Goal: Task Accomplishment & Management: Manage account settings

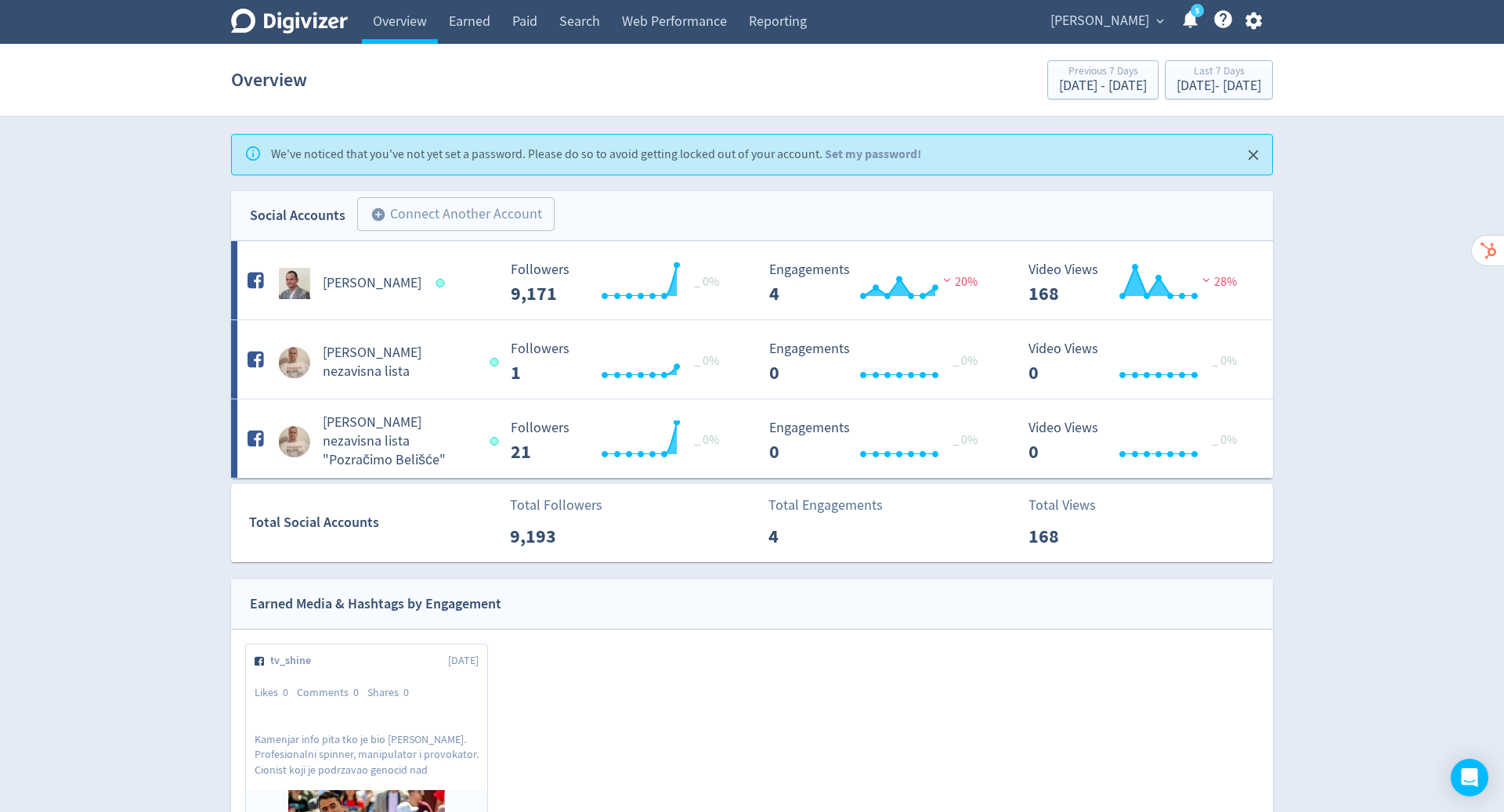
click at [365, 284] on h5 "[PERSON_NAME]" at bounding box center [372, 283] width 98 height 19
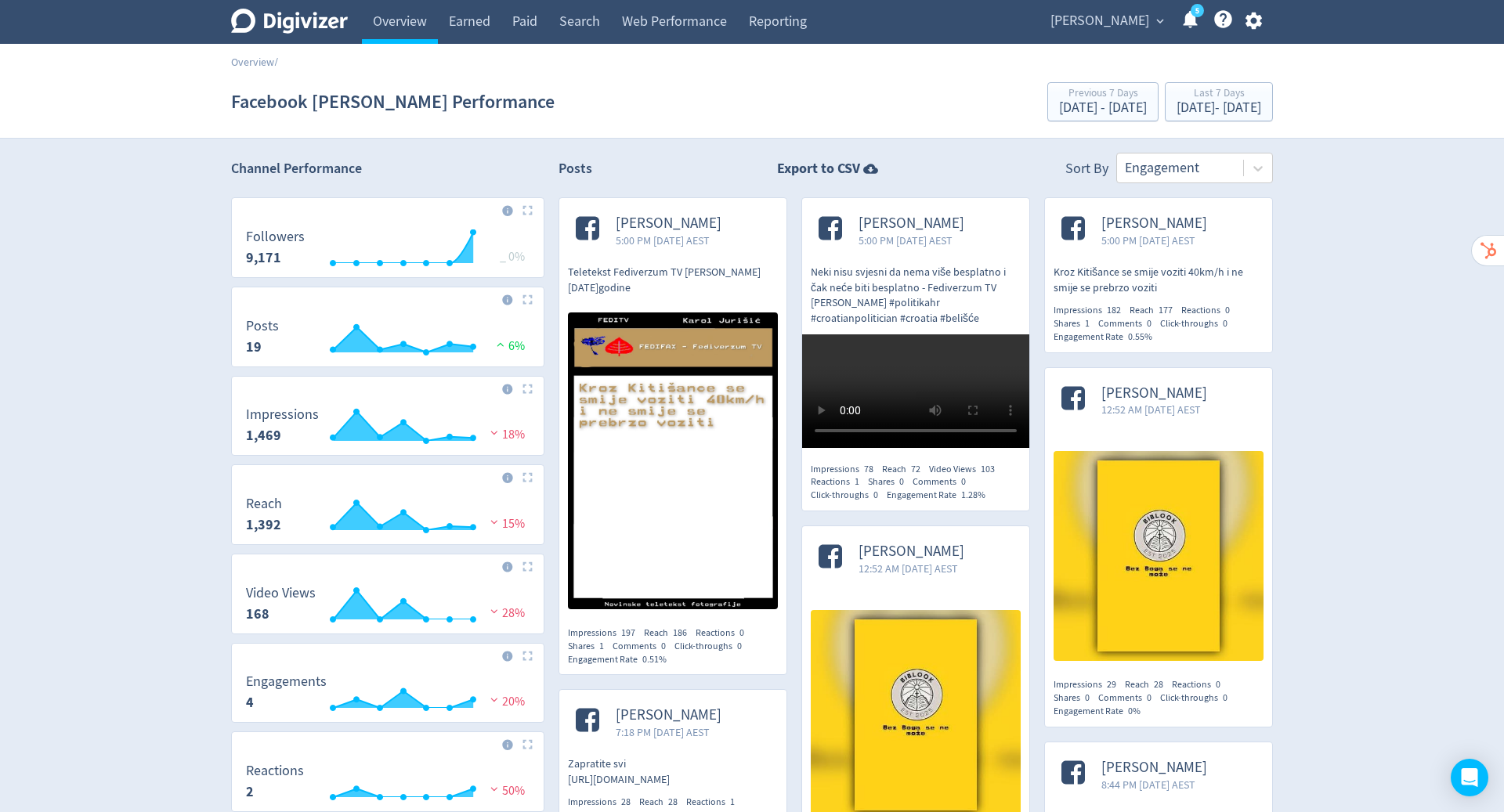
click at [404, 18] on link "Overview" at bounding box center [400, 22] width 76 height 43
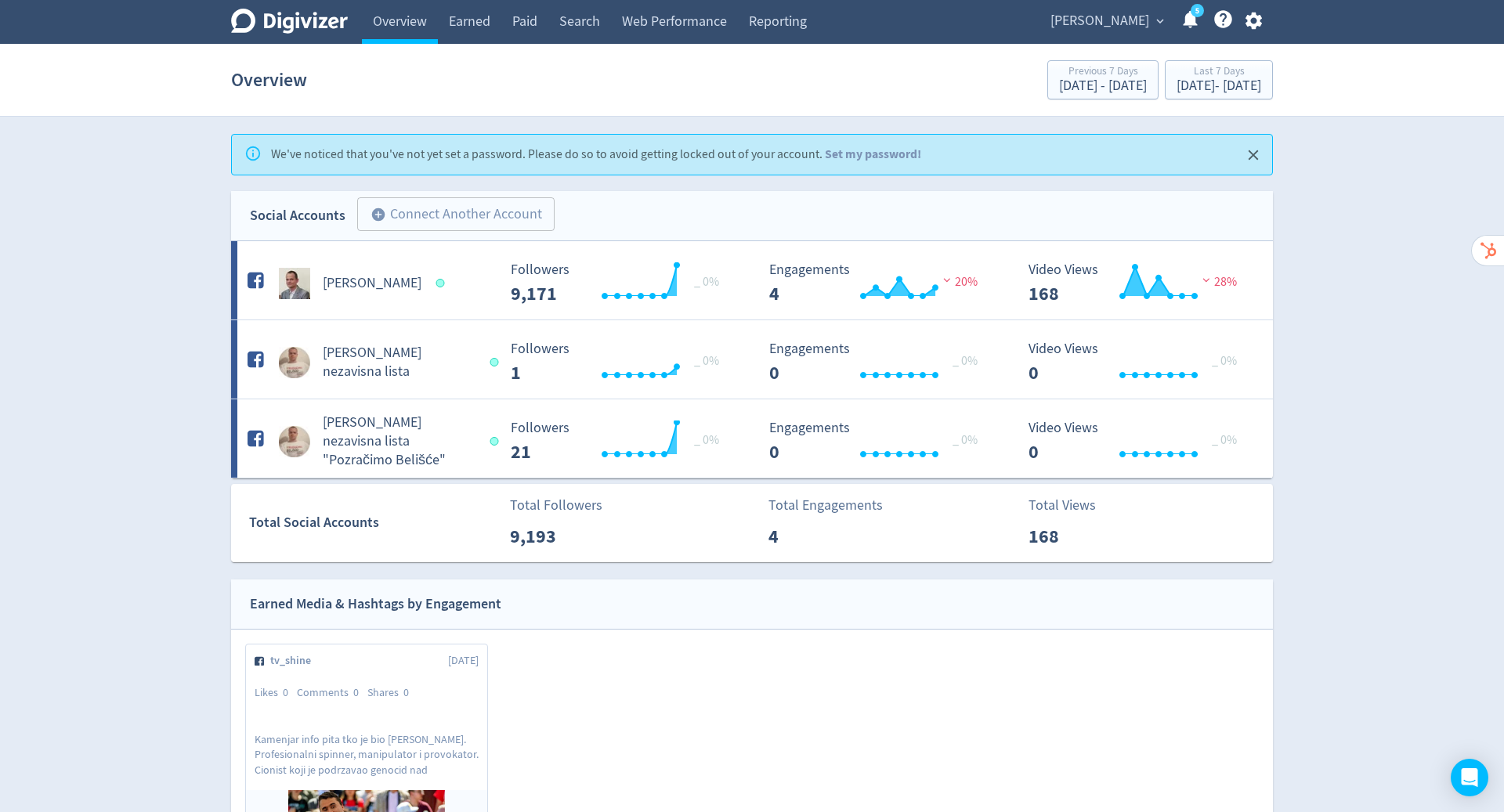
click at [1413, 230] on div "Digivizer Logo [PERSON_NAME] Logo Overview Earned Paid Search Web Performance R…" at bounding box center [752, 736] width 1504 height 1472
click at [1256, 22] on icon "button" at bounding box center [1254, 21] width 21 height 21
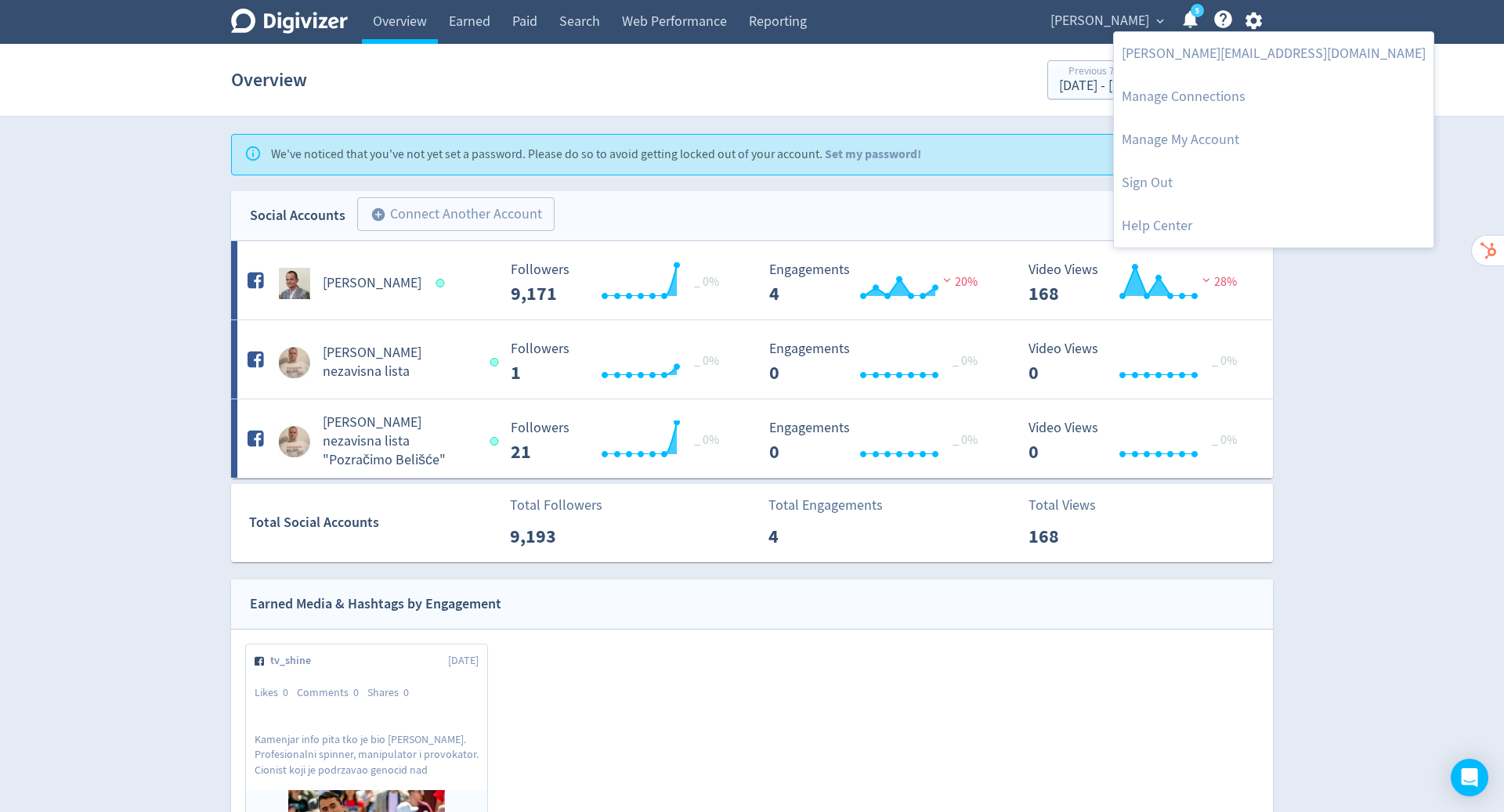
click at [1169, 182] on link "Sign Out" at bounding box center [1273, 183] width 319 height 43
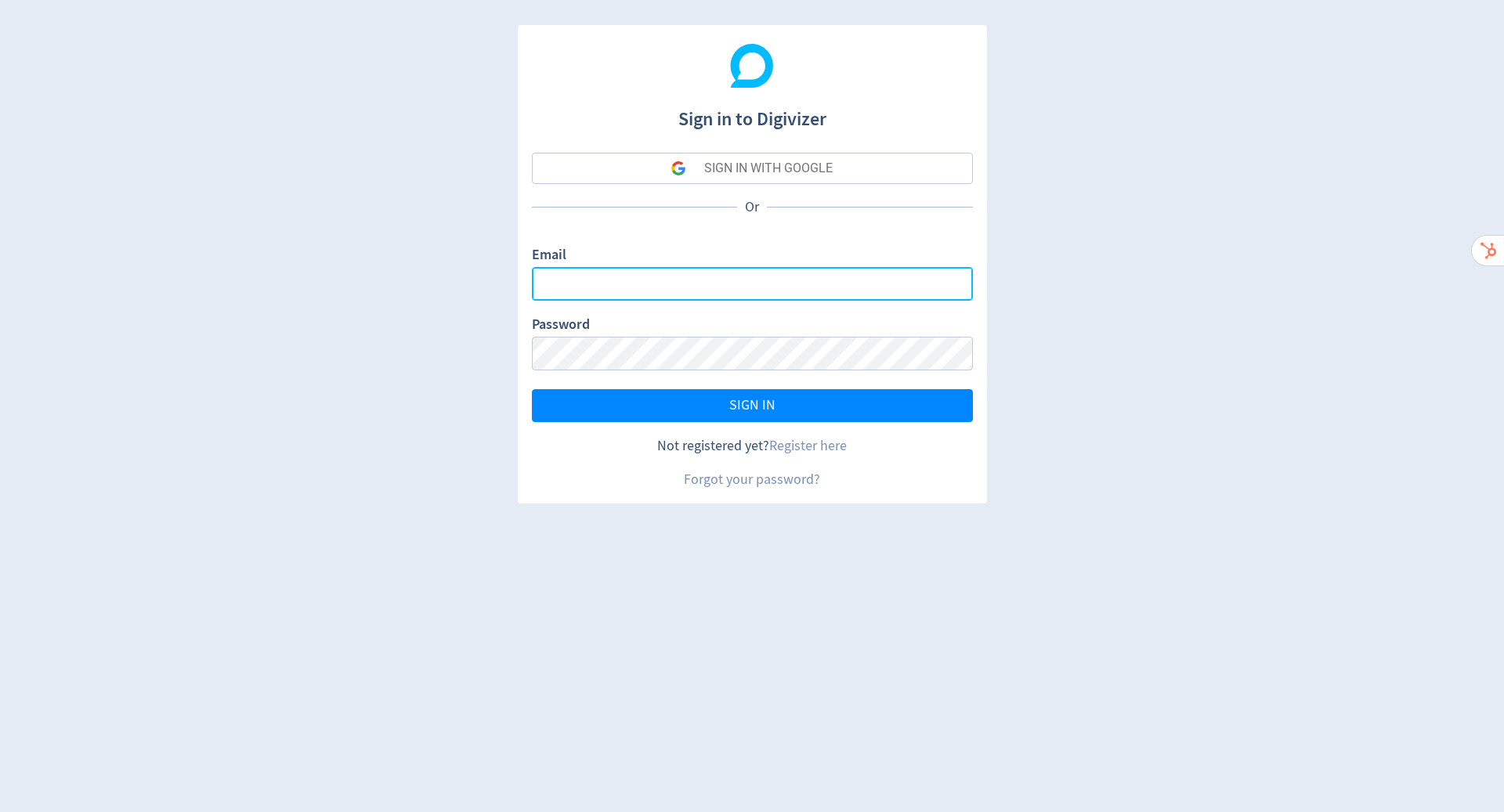
click at [763, 281] on input "Email" at bounding box center [752, 284] width 441 height 34
click at [0, 811] on com-1password-button at bounding box center [0, 812] width 0 height 0
type input "[PERSON_NAME][EMAIL_ADDRESS][DOMAIN_NAME]"
